Goal: Task Accomplishment & Management: Manage account settings

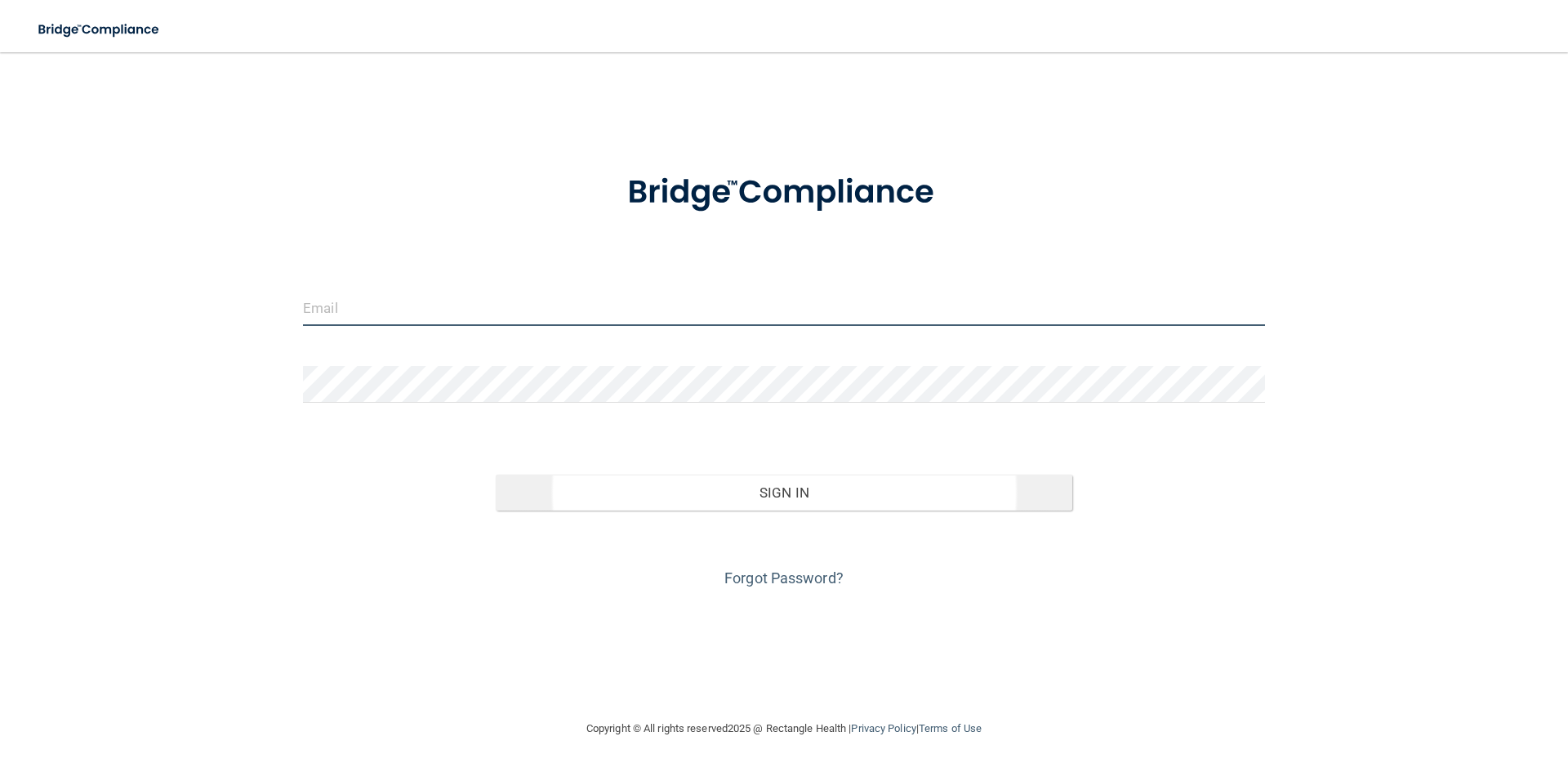
type input "[PERSON_NAME][EMAIL_ADDRESS][DOMAIN_NAME]"
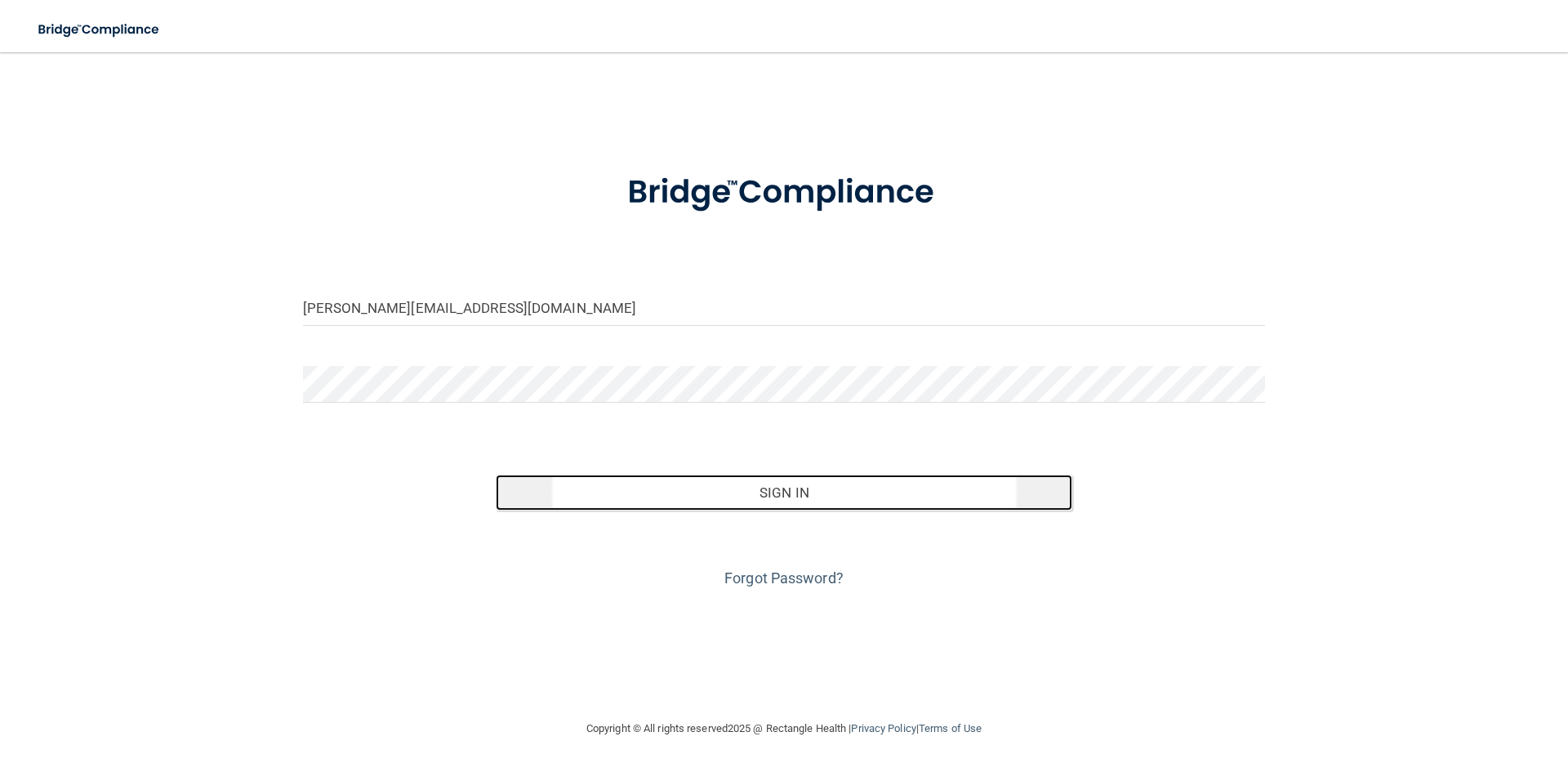
click at [842, 502] on button "Sign In" at bounding box center [784, 492] width 577 height 36
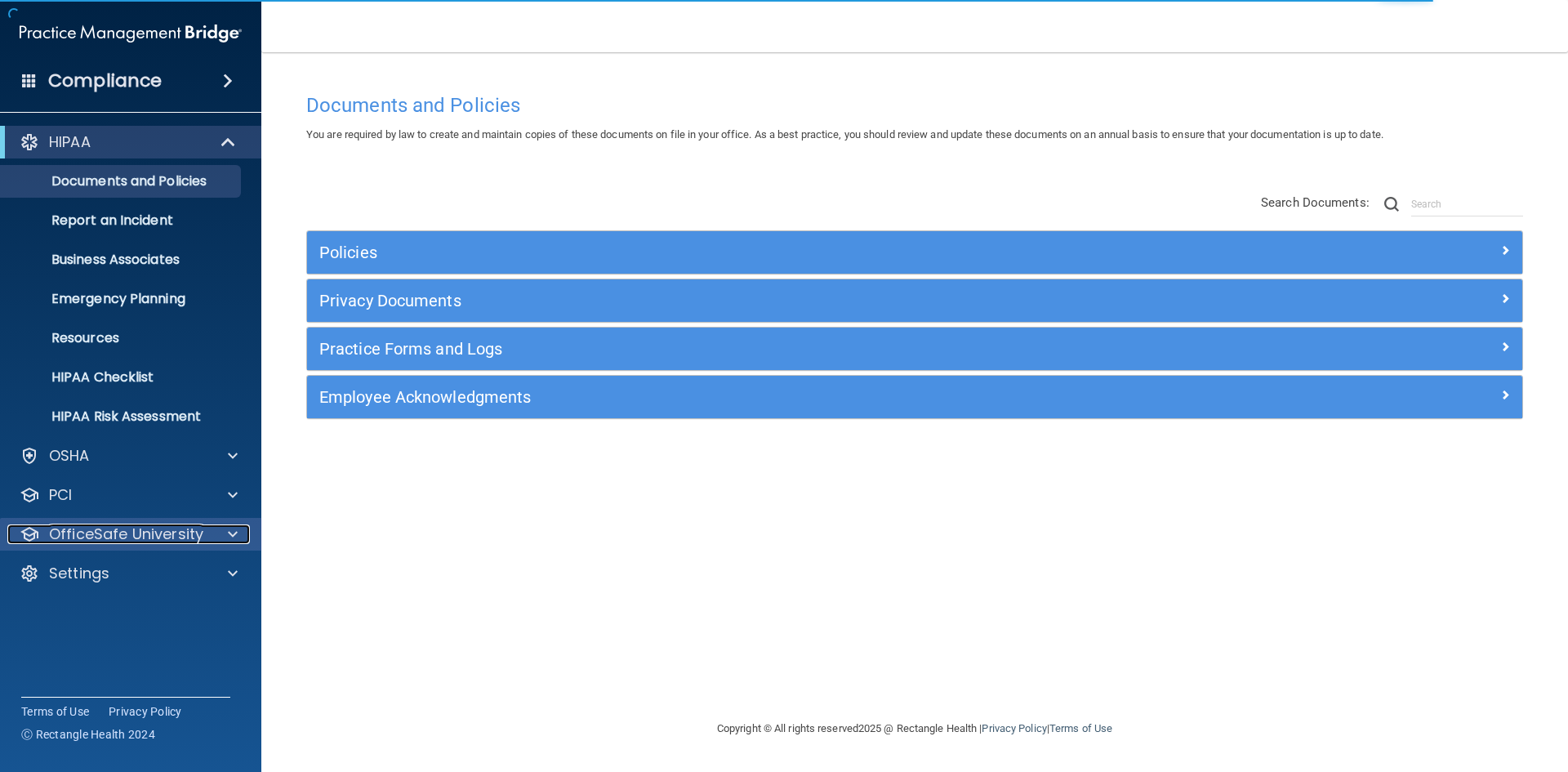
click at [73, 527] on p "OfficeSafe University" at bounding box center [126, 534] width 154 height 19
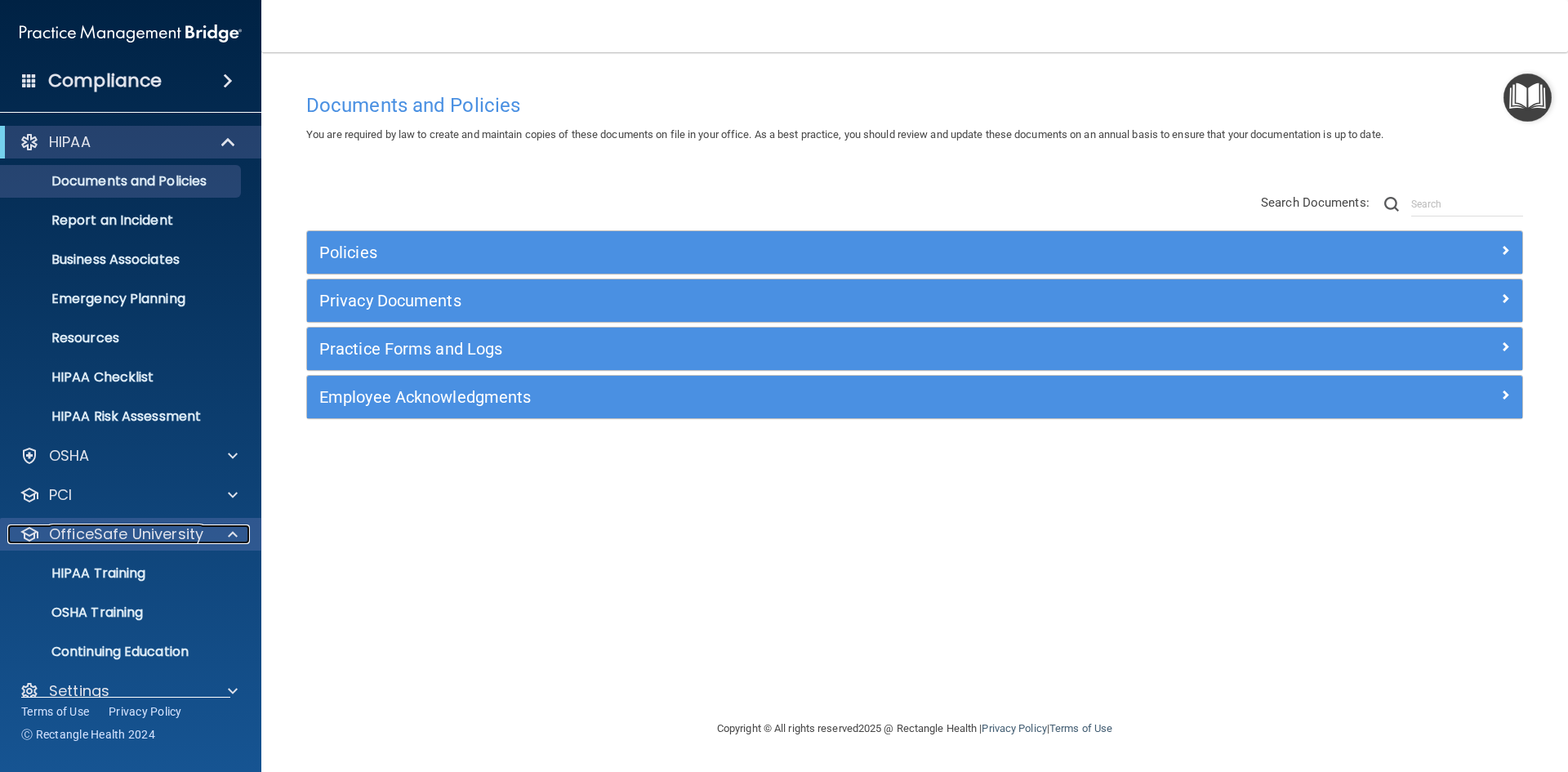
scroll to position [24, 0]
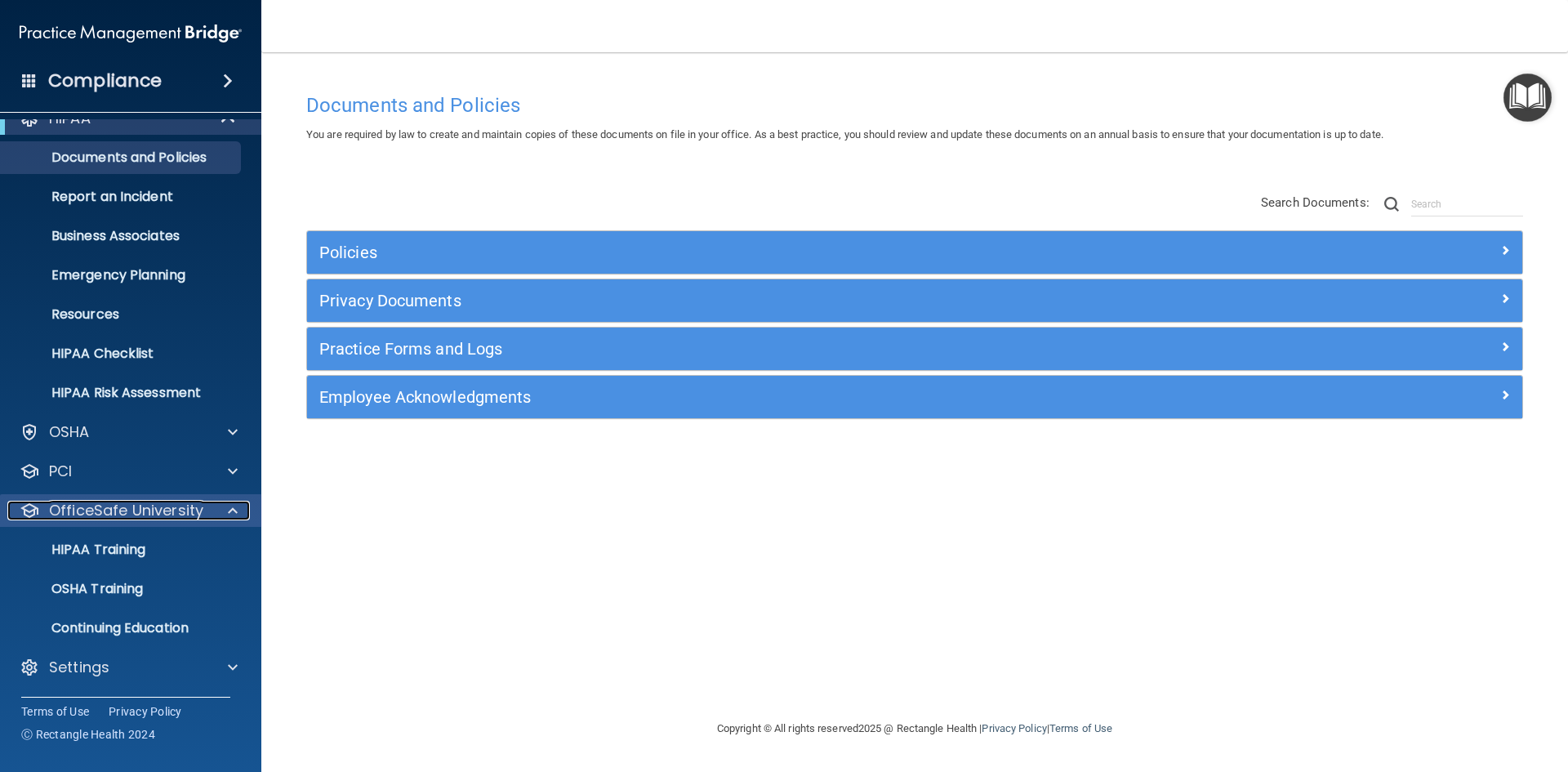
click at [65, 512] on p "OfficeSafe University" at bounding box center [126, 511] width 154 height 19
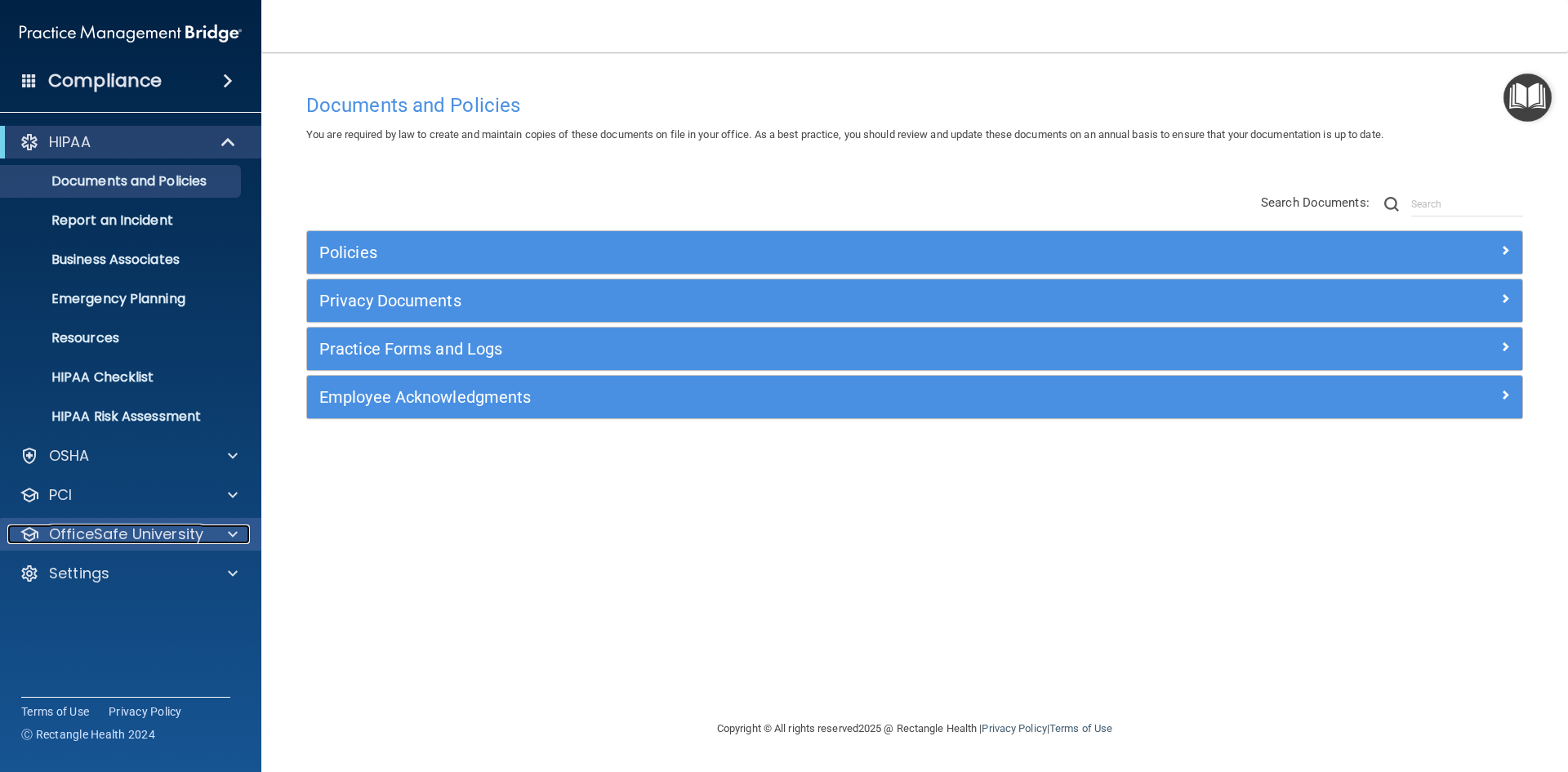
scroll to position [0, 0]
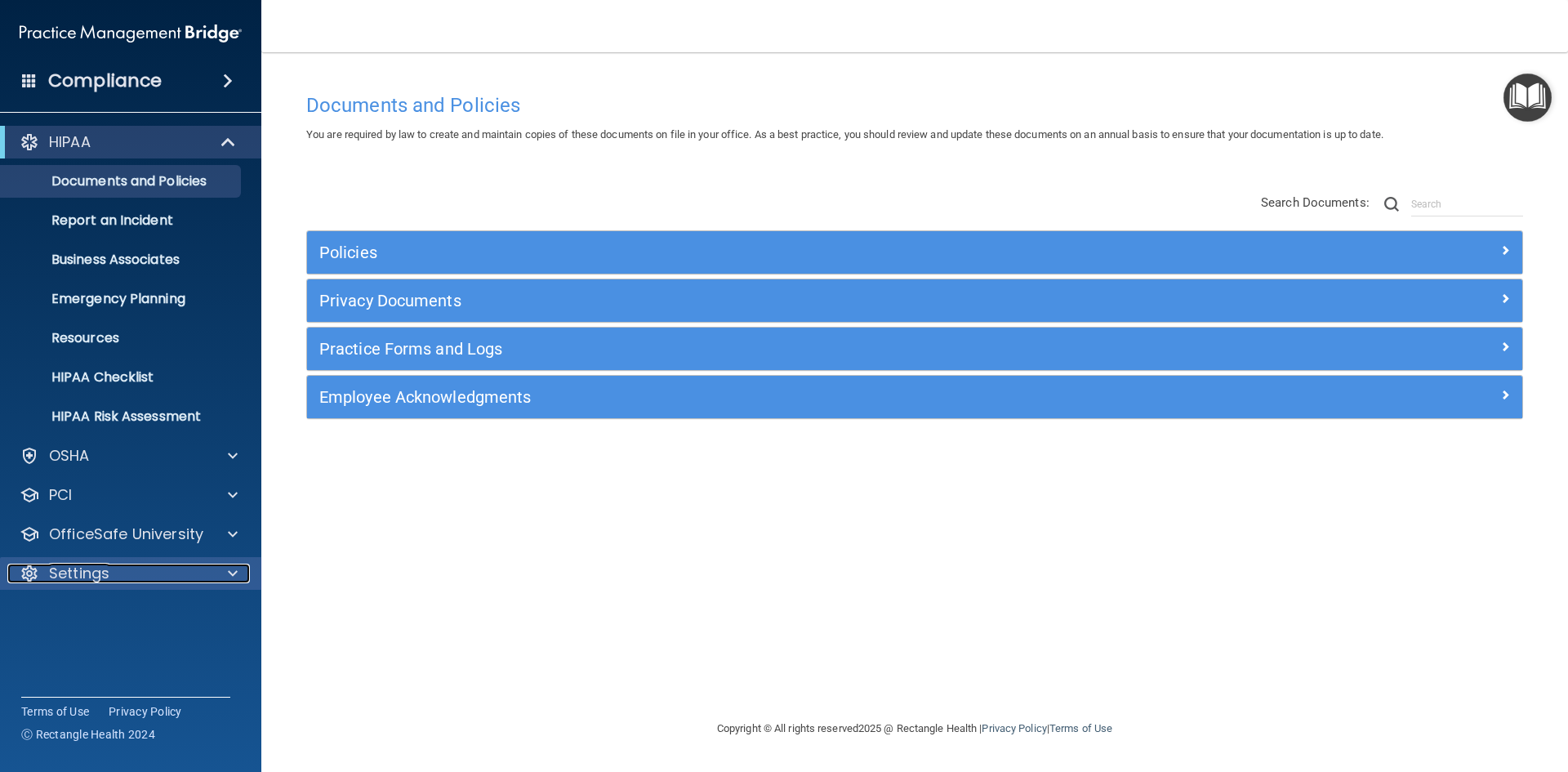
click at [60, 572] on p "Settings" at bounding box center [79, 573] width 61 height 19
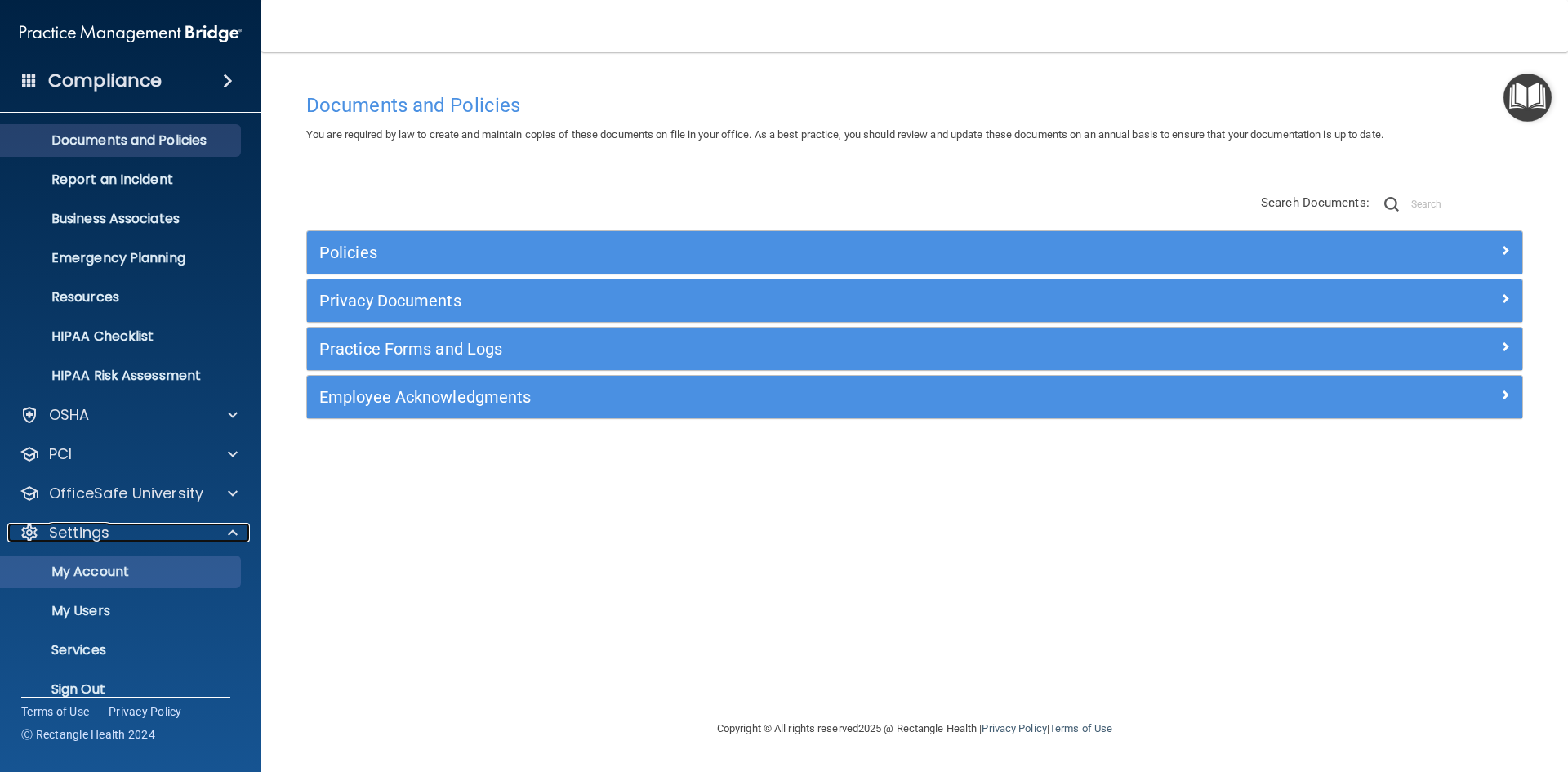
scroll to position [62, 0]
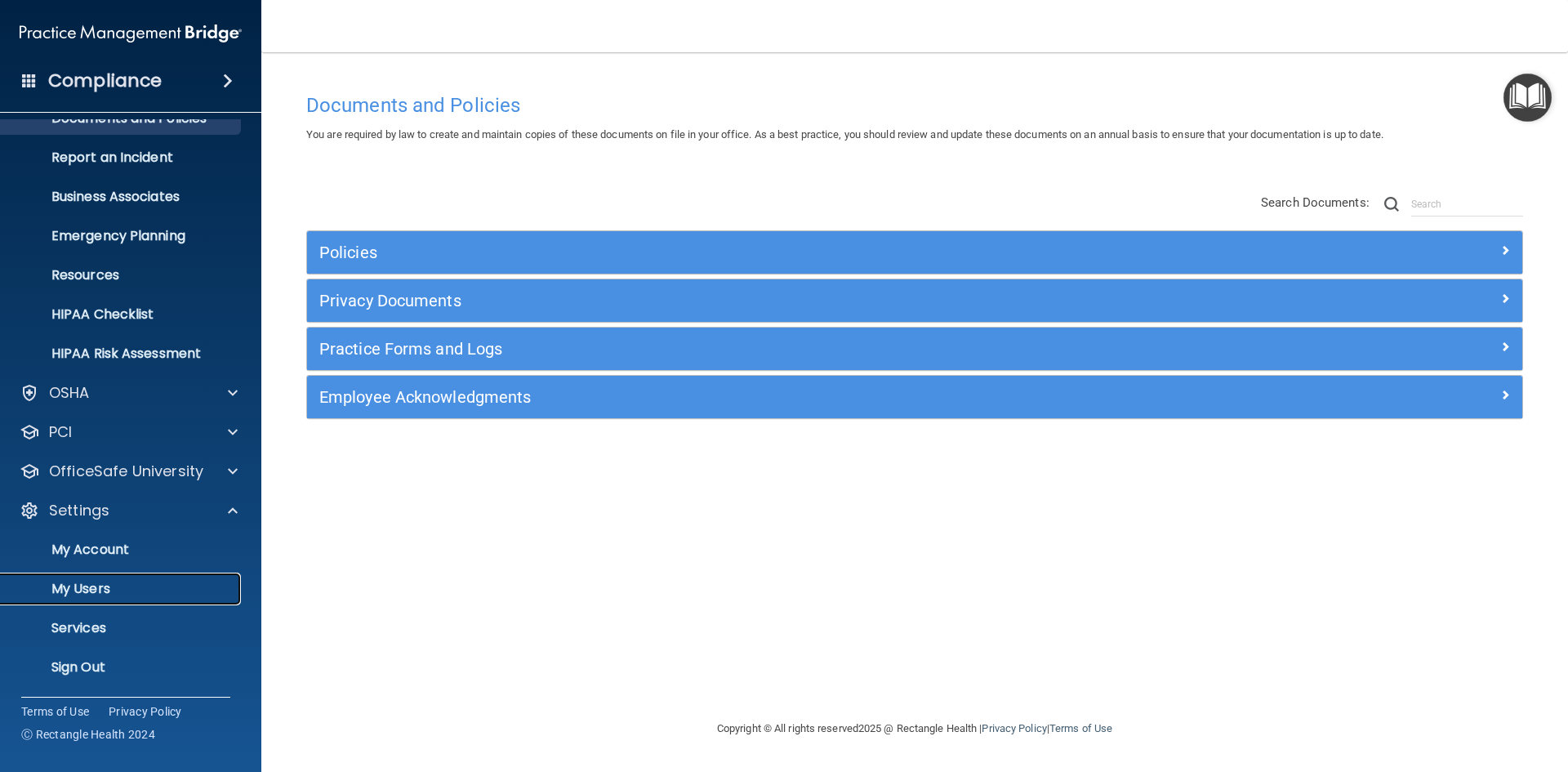
click at [93, 582] on p "My Users" at bounding box center [121, 589] width 223 height 17
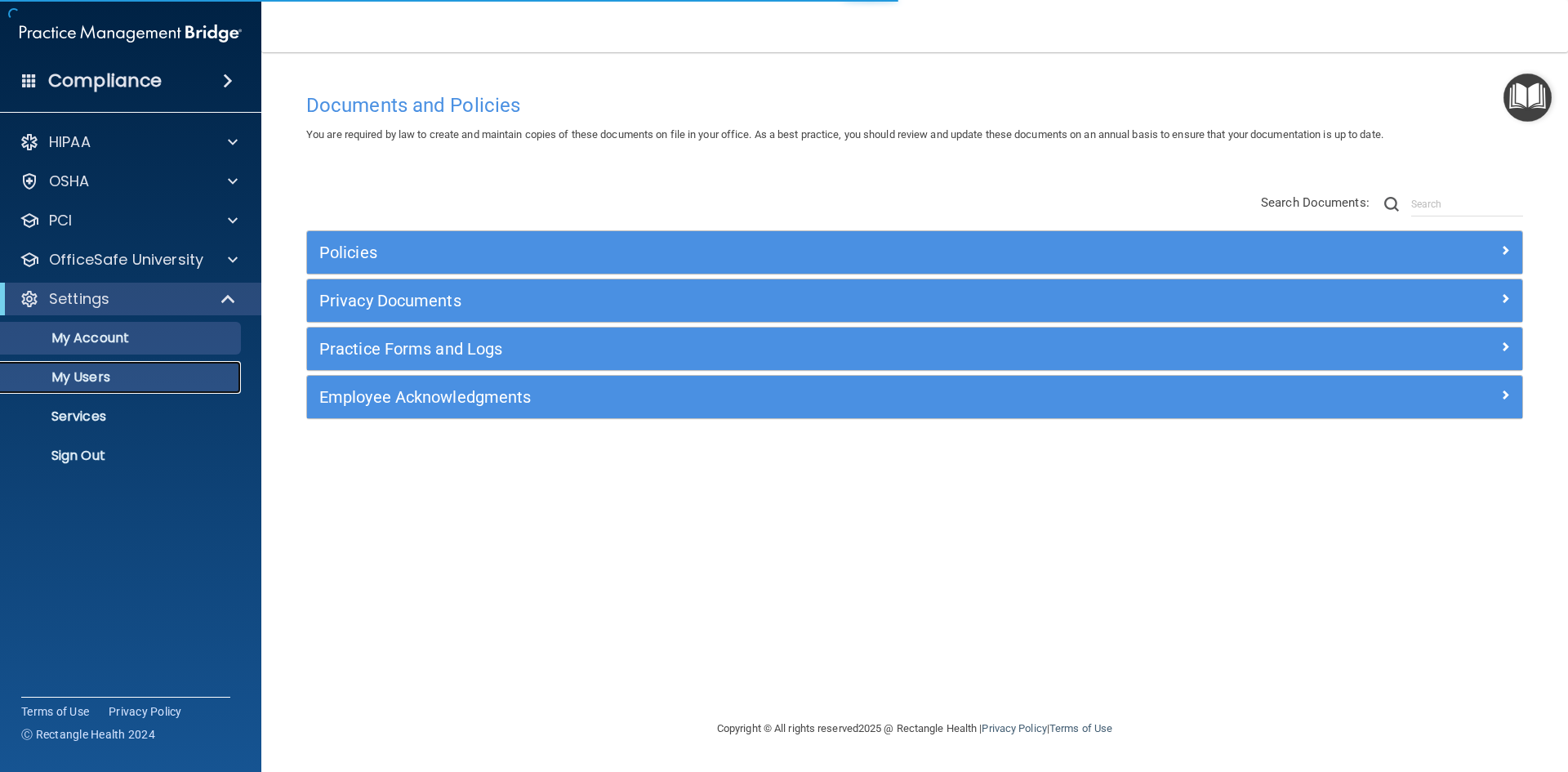
select select "20"
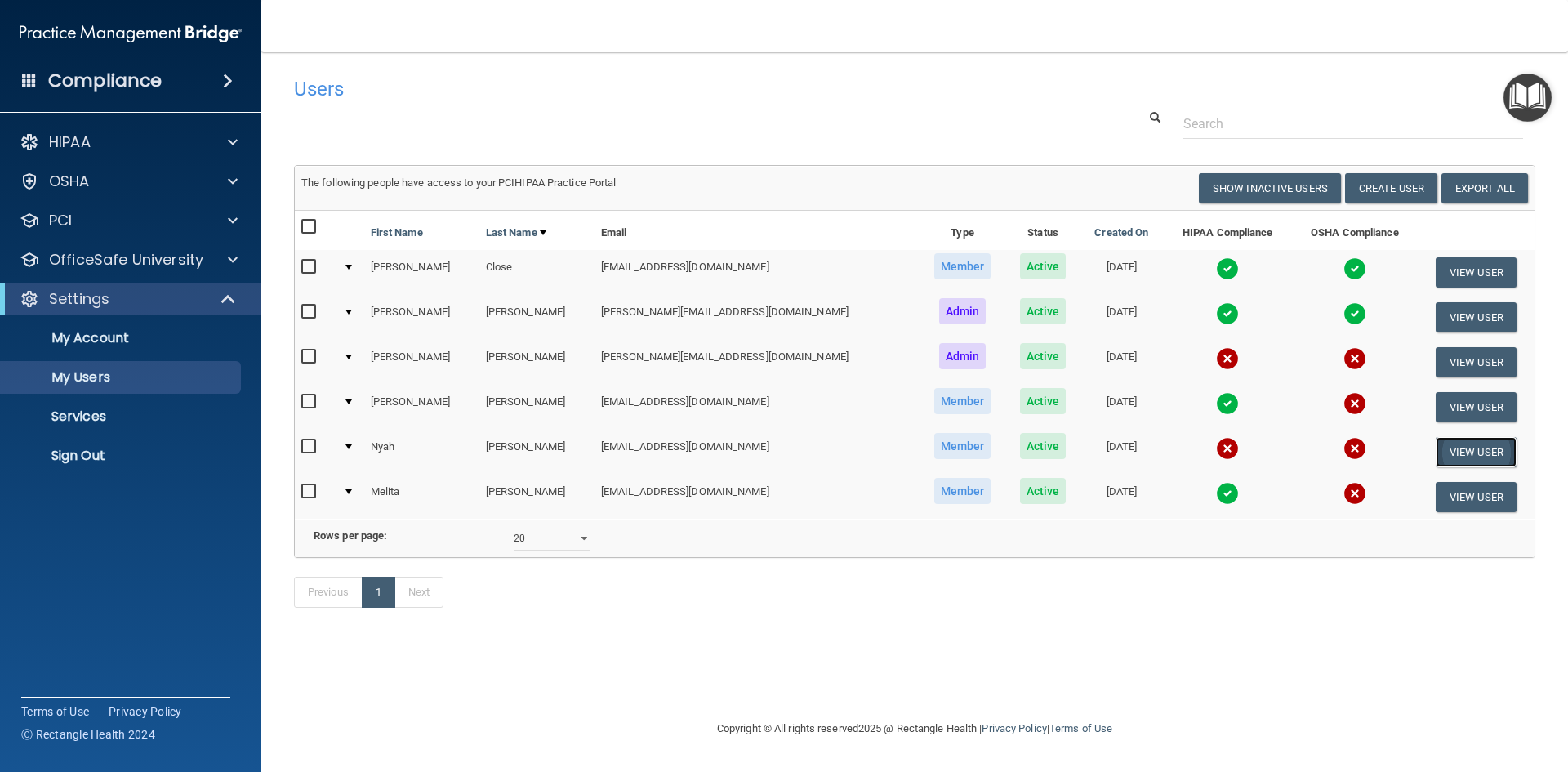
click at [1486, 448] on button "View User" at bounding box center [1476, 452] width 81 height 30
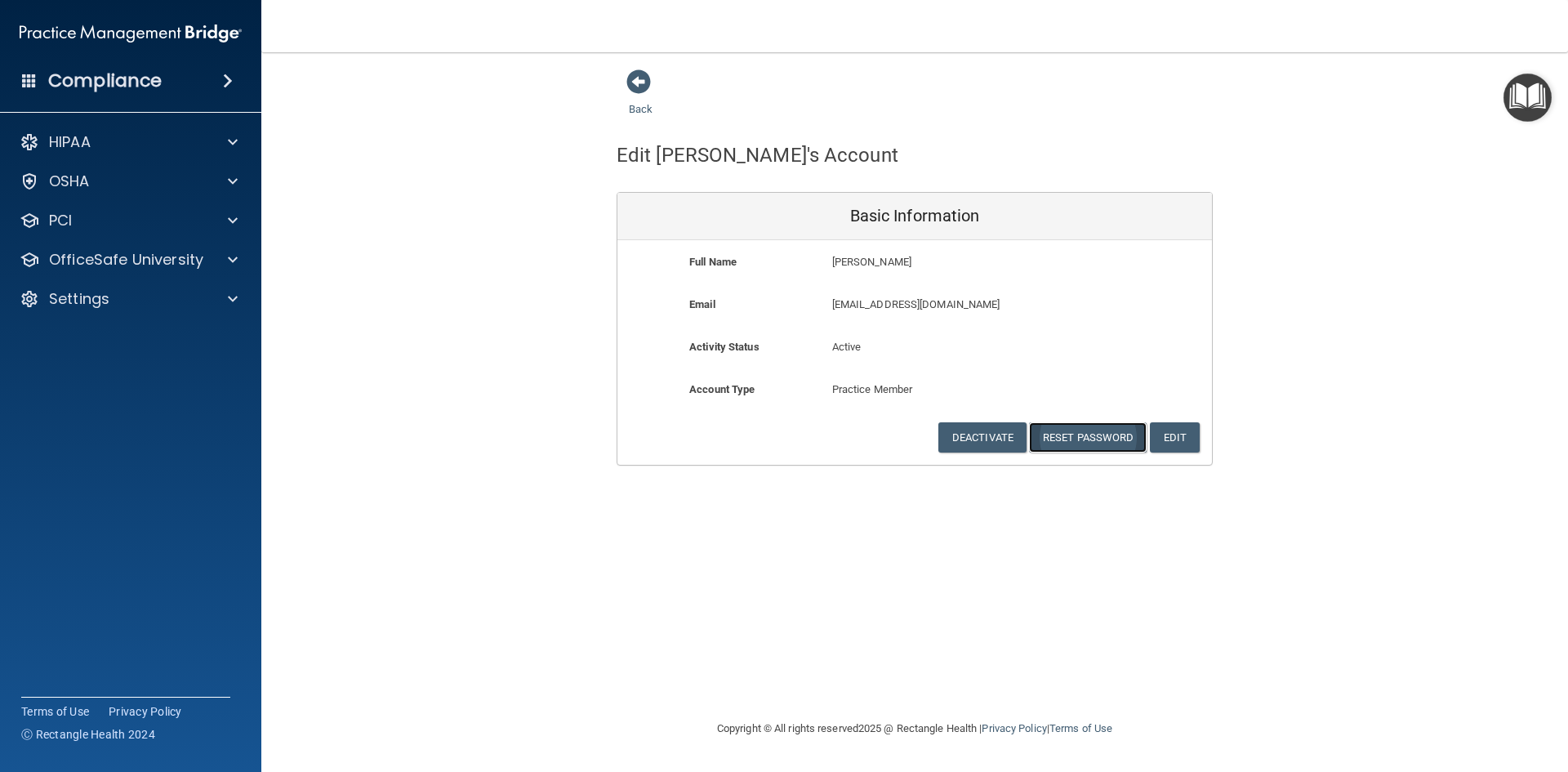
click at [1088, 442] on button "Reset Password" at bounding box center [1088, 437] width 118 height 30
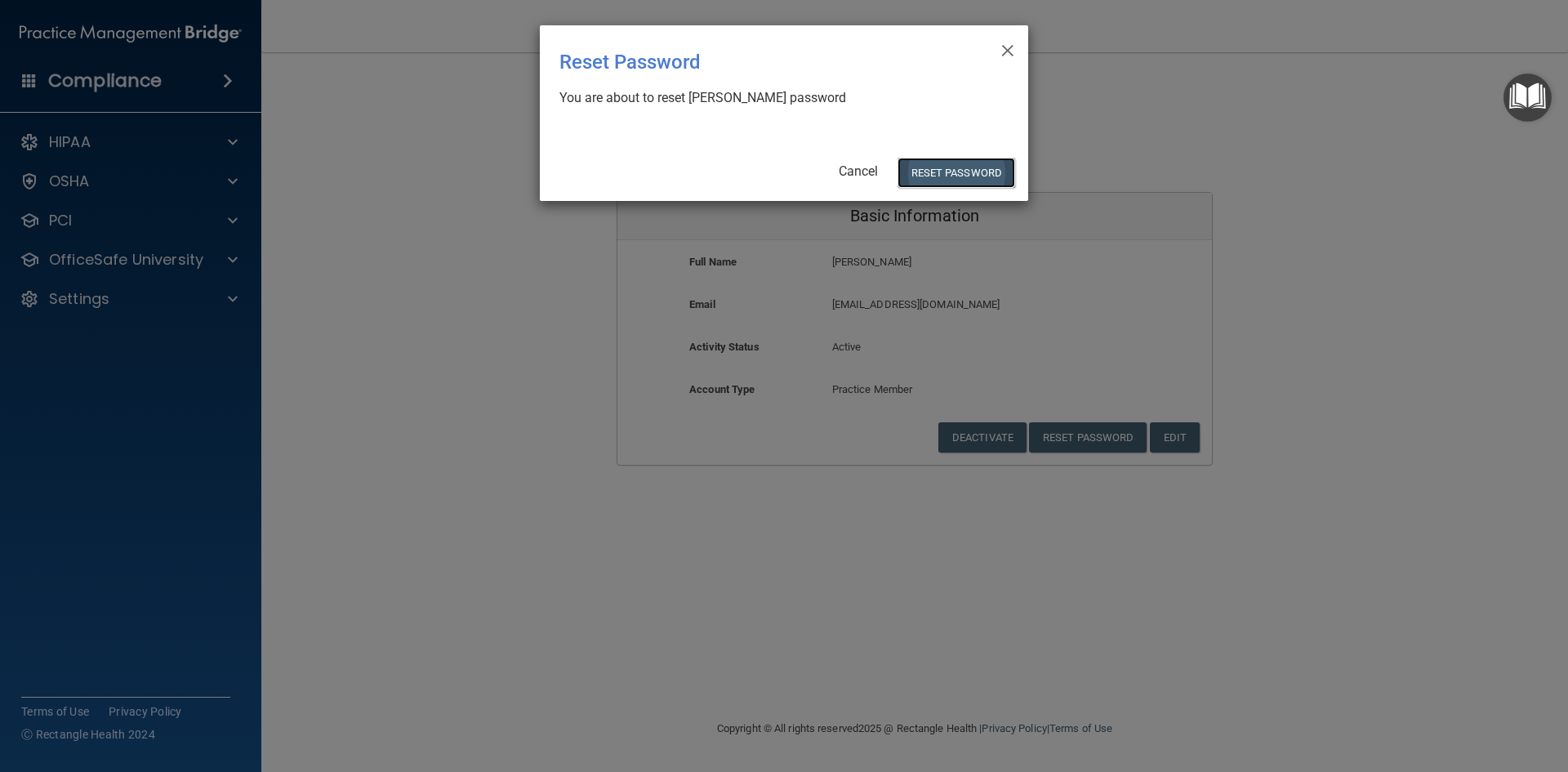
click at [970, 173] on button "Reset Password" at bounding box center [956, 173] width 118 height 30
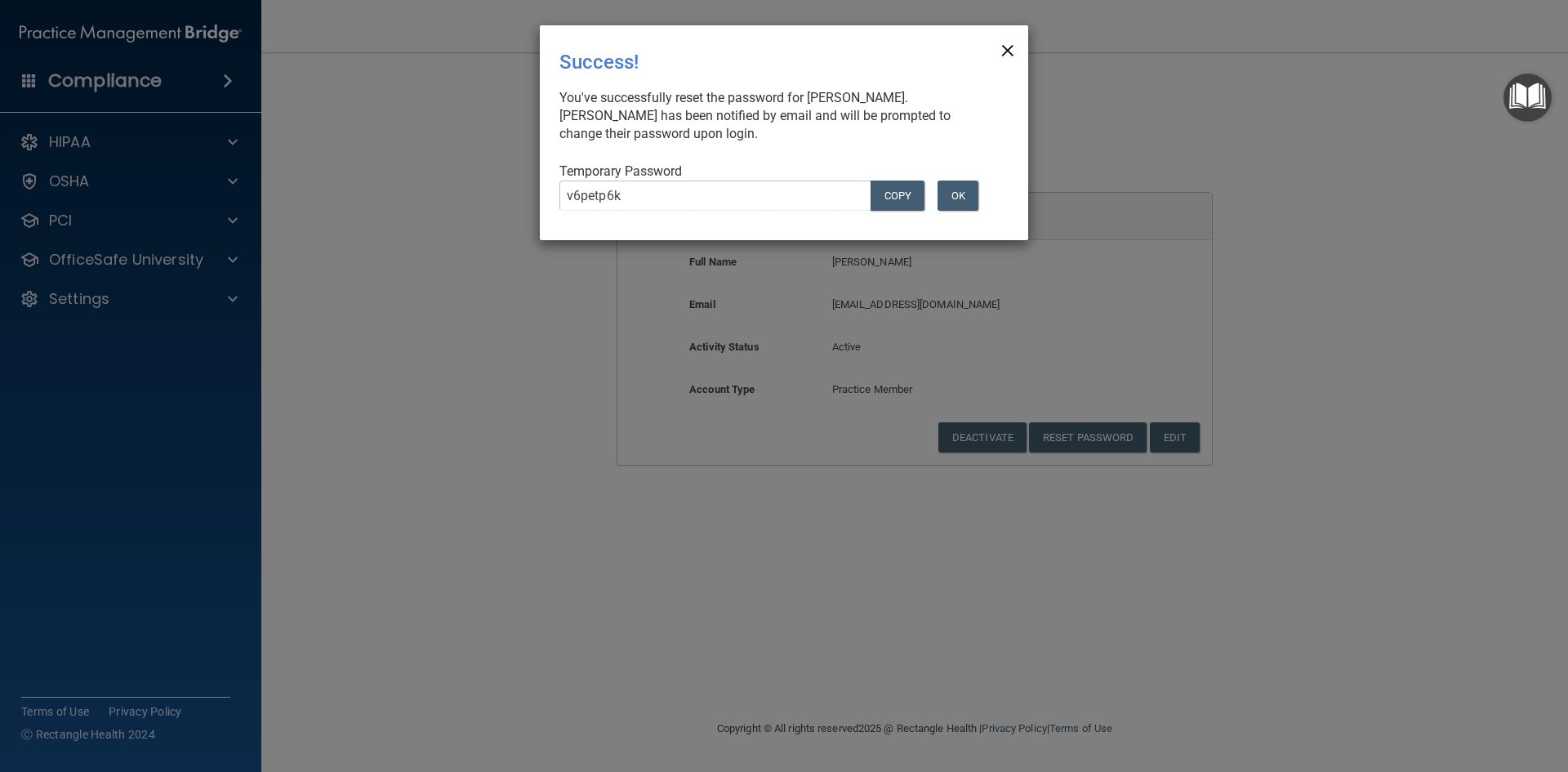
click at [1013, 50] on span "×" at bounding box center [1007, 48] width 15 height 33
